Goal: Check status: Check status

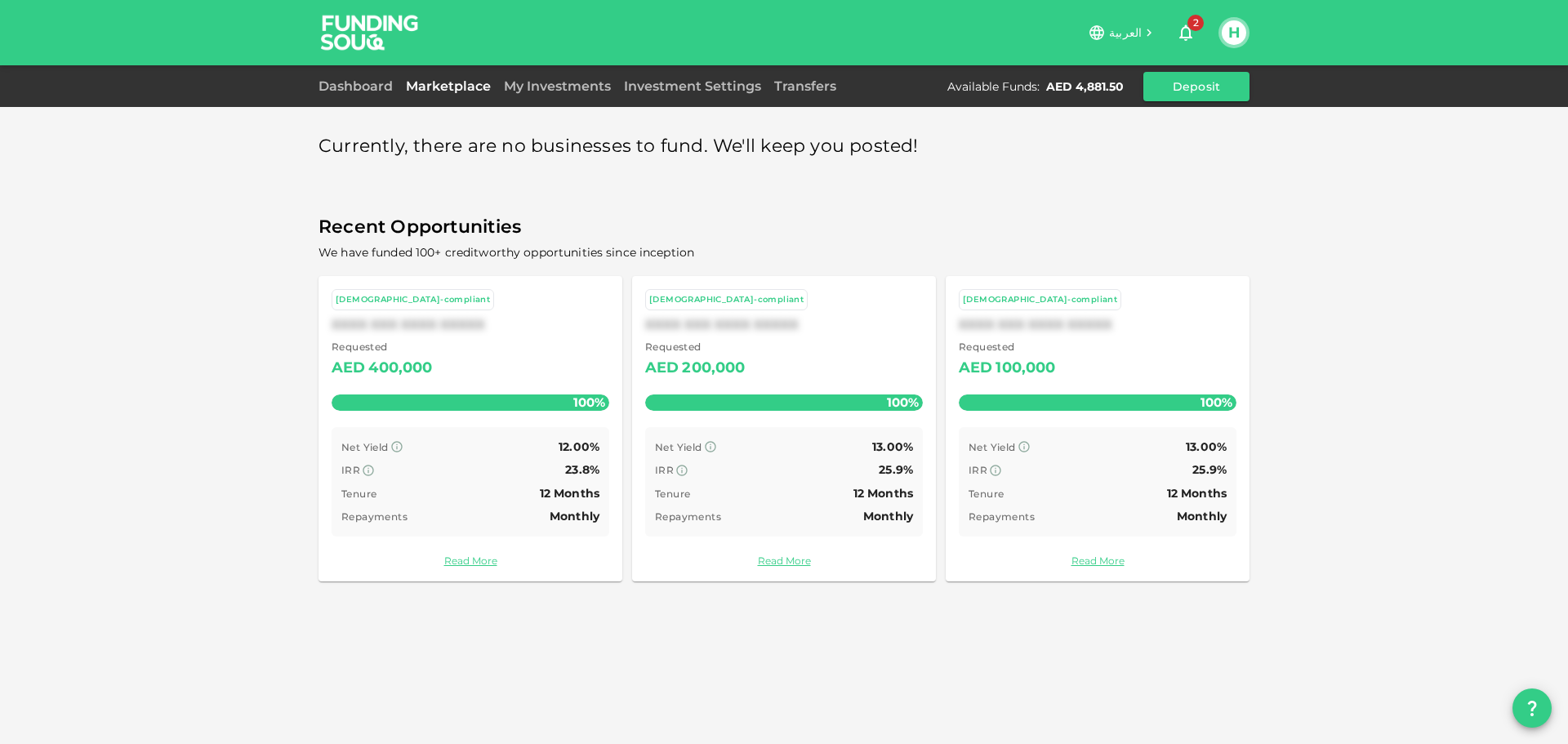
click at [533, 80] on link "My Investments" at bounding box center [557, 86] width 120 height 16
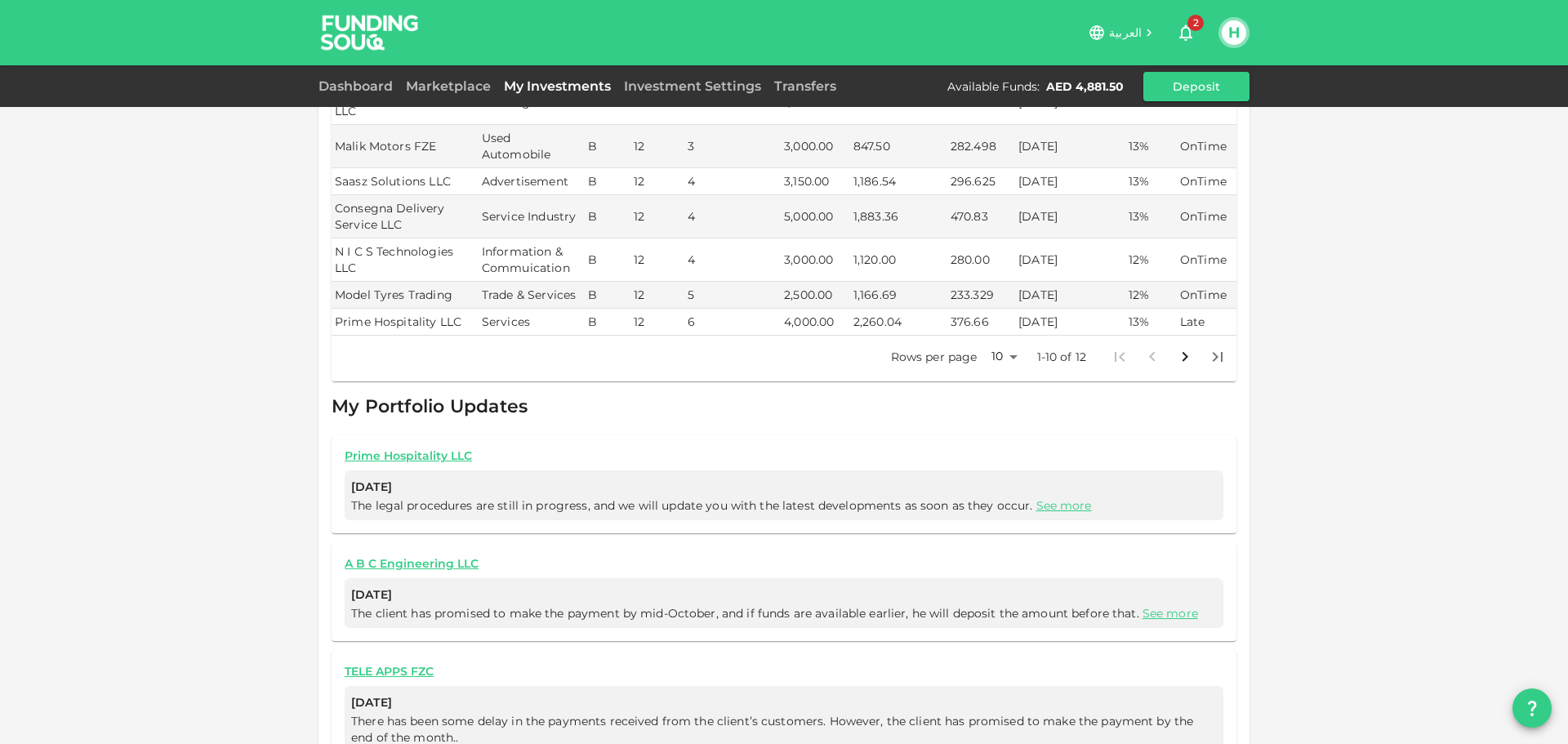
scroll to position [245, 0]
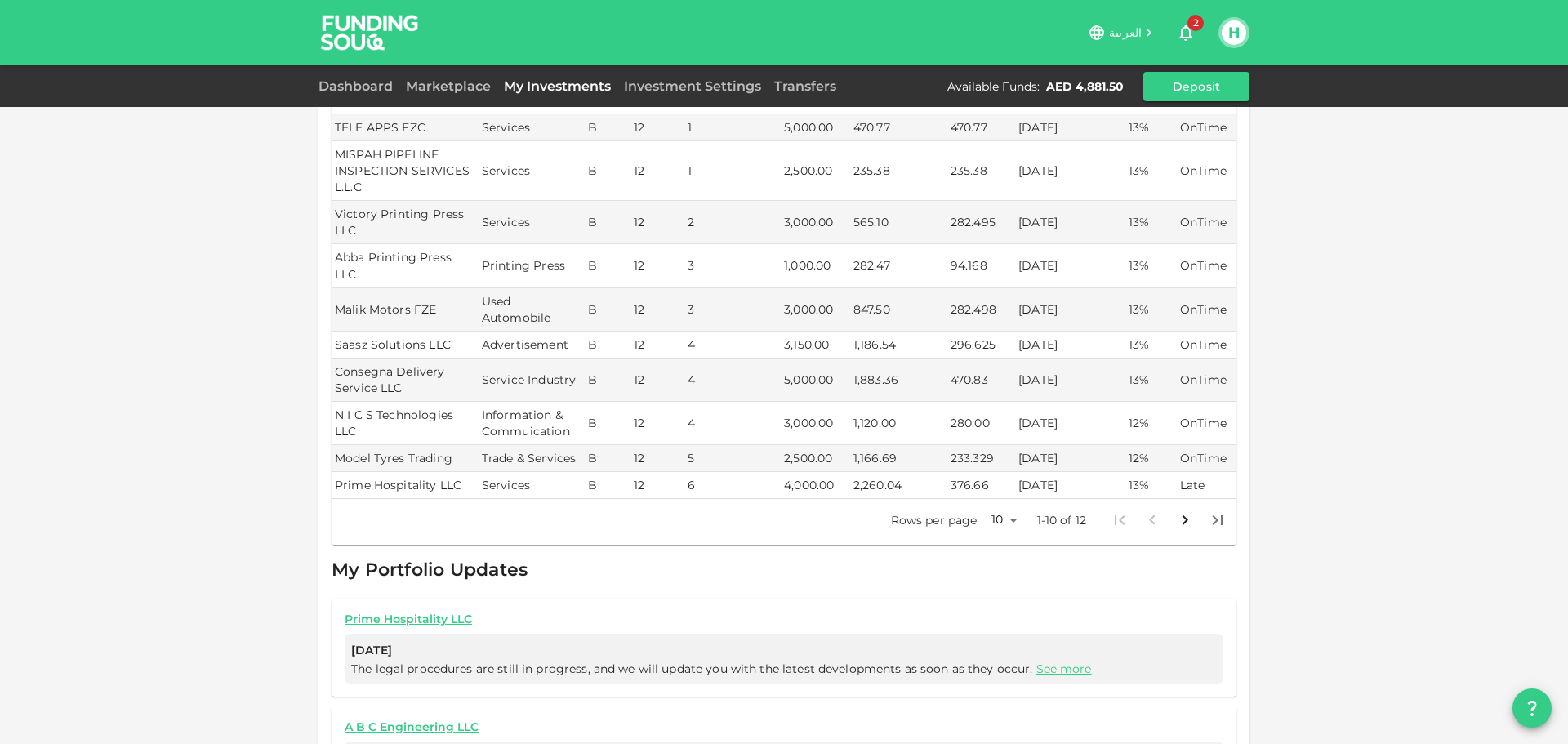
click at [1008, 485] on body "العربية 2 H Dashboard Marketplace My Investments Investment Settings Transfers …" at bounding box center [784, 372] width 1568 height 744
click at [1006, 548] on li "25" at bounding box center [998, 539] width 49 height 29
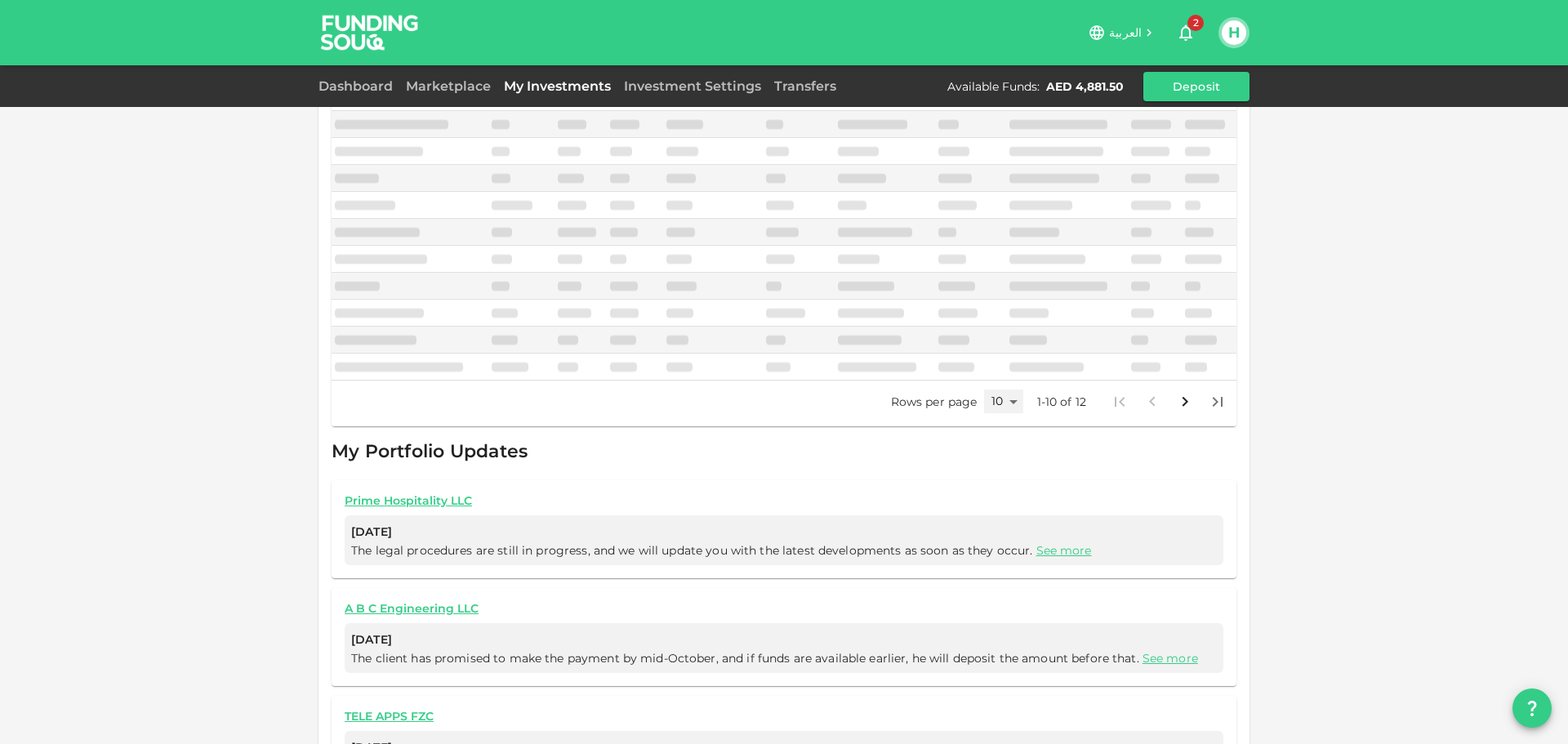
type input "25"
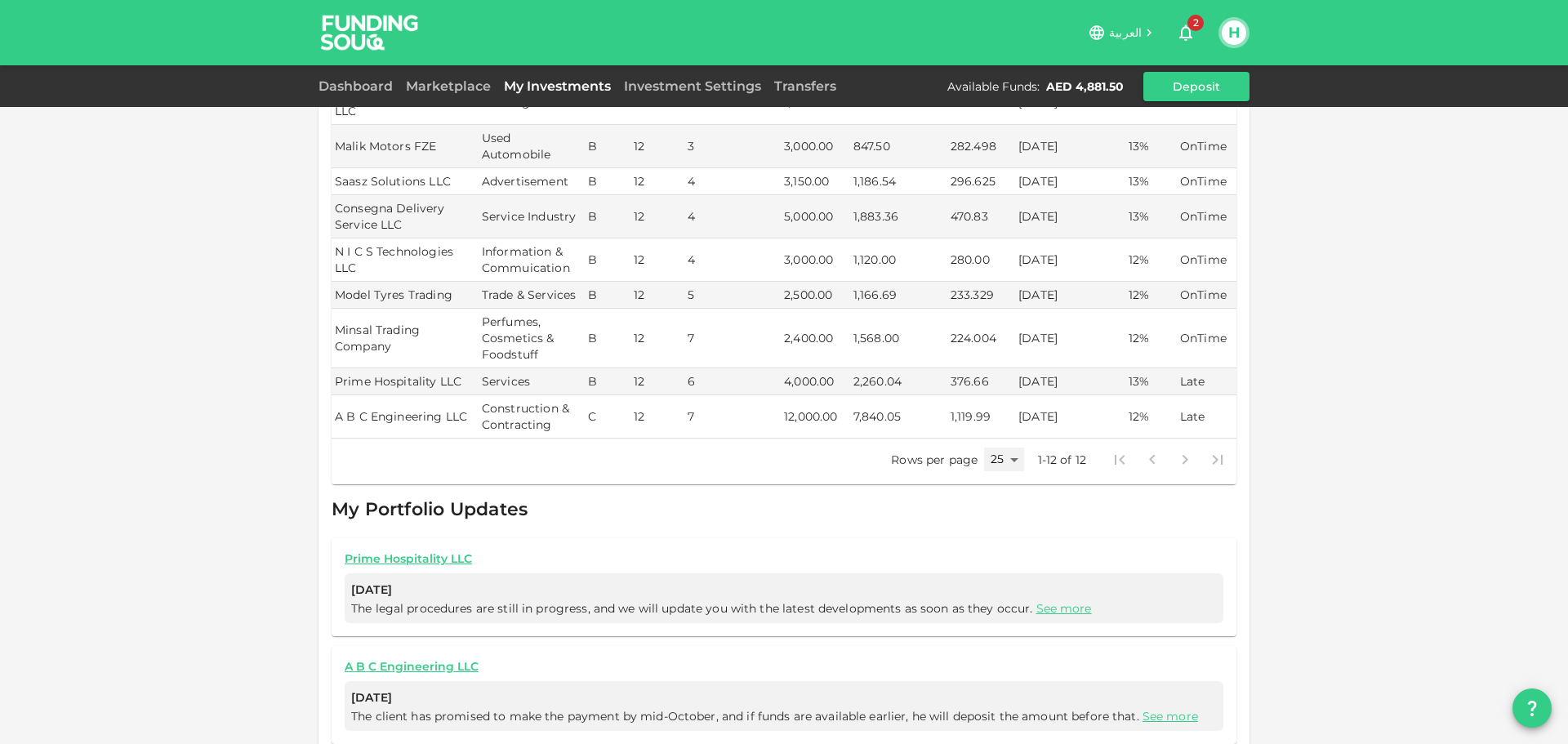
scroll to position [0, 0]
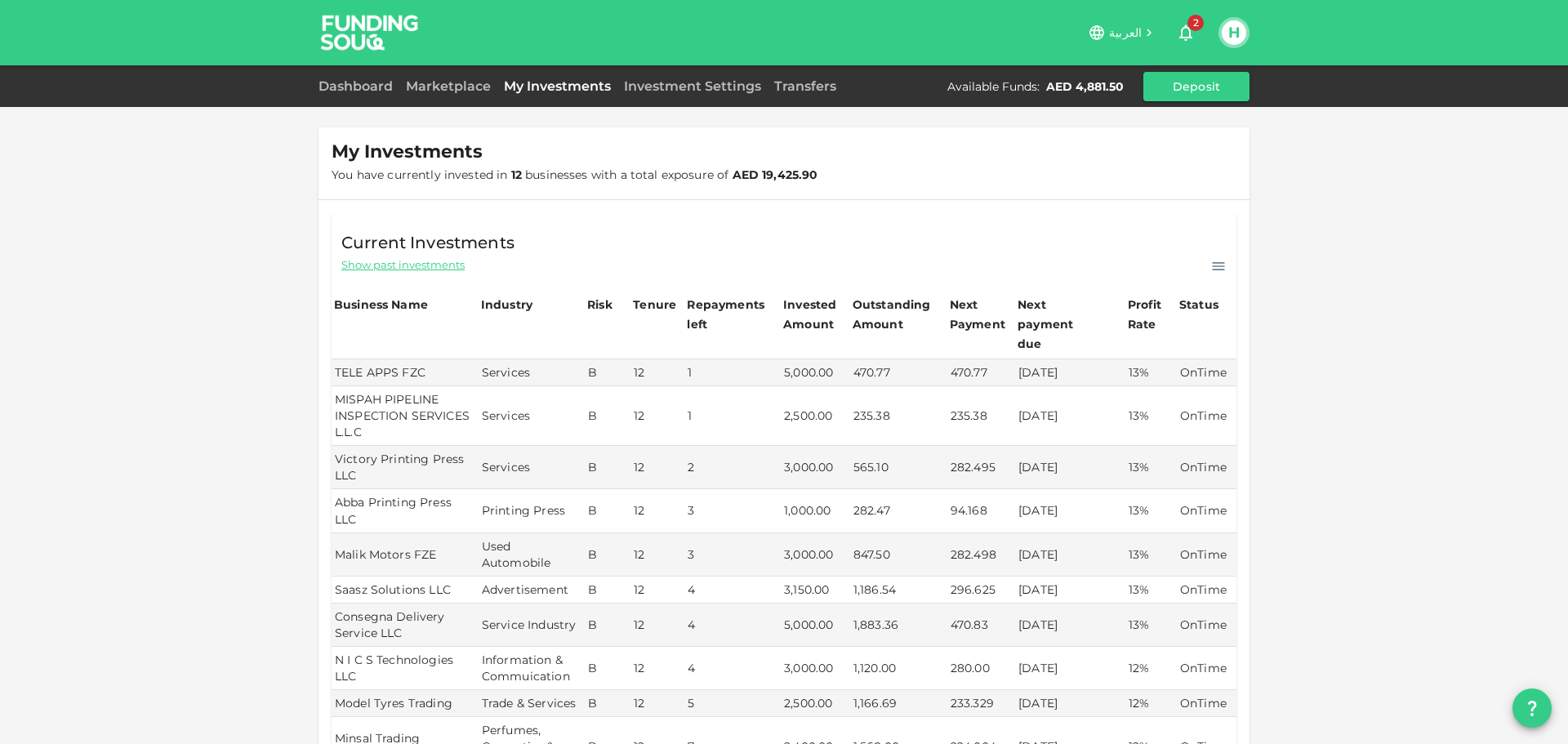
click at [1355, 239] on div "My Investments You have currently invested in 12 businesses with a total exposu…" at bounding box center [784, 666] width 1568 height 1332
